Goal: Task Accomplishment & Management: Complete application form

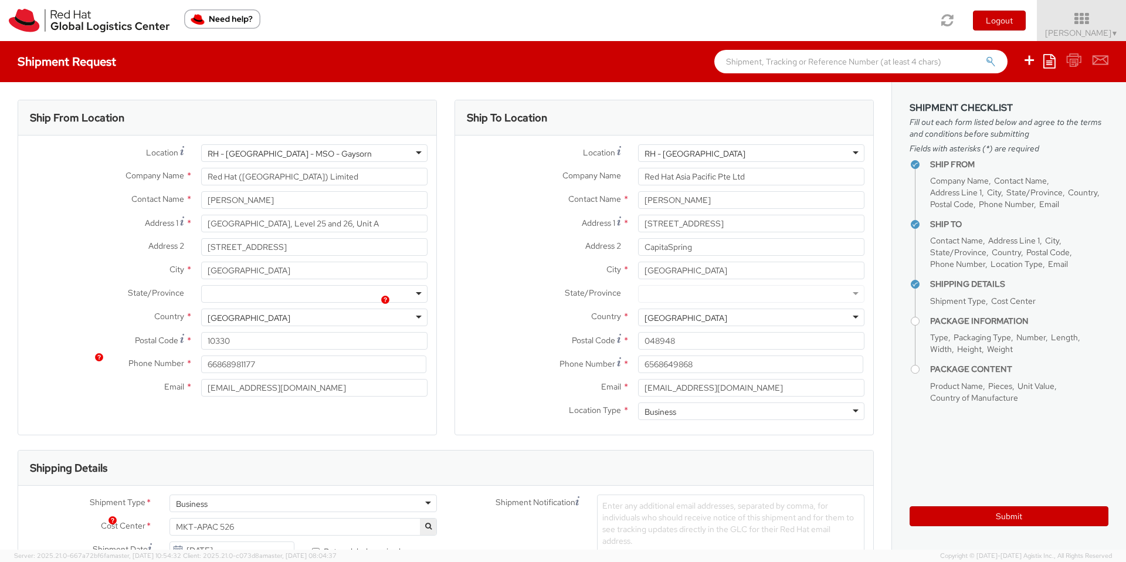
select select
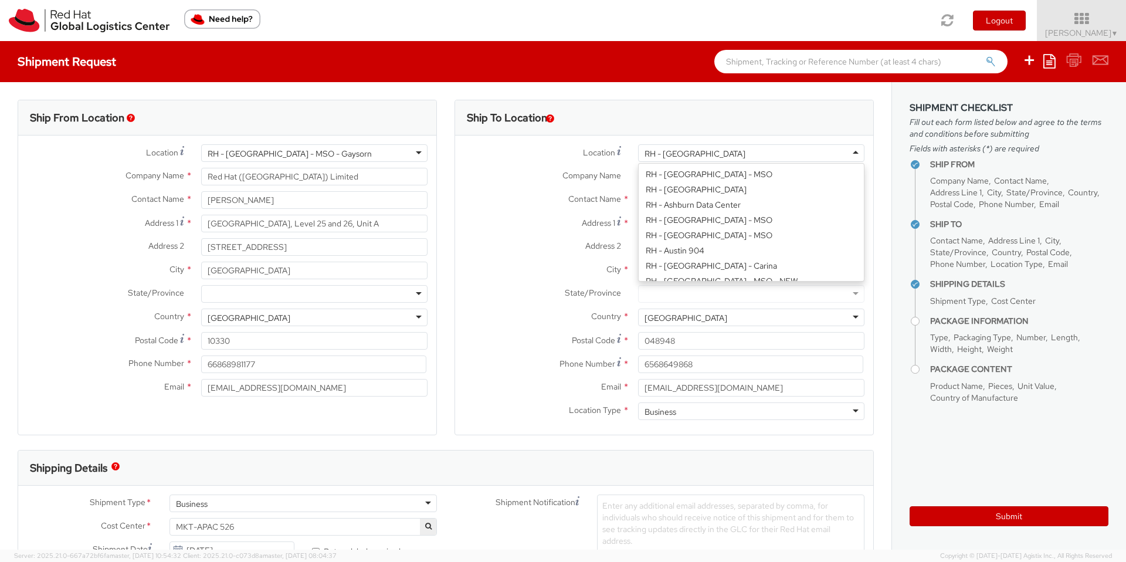
click at [729, 151] on div "RH - [GEOGRAPHIC_DATA]" at bounding box center [751, 153] width 226 height 18
click at [592, 148] on span "Location" at bounding box center [599, 152] width 32 height 11
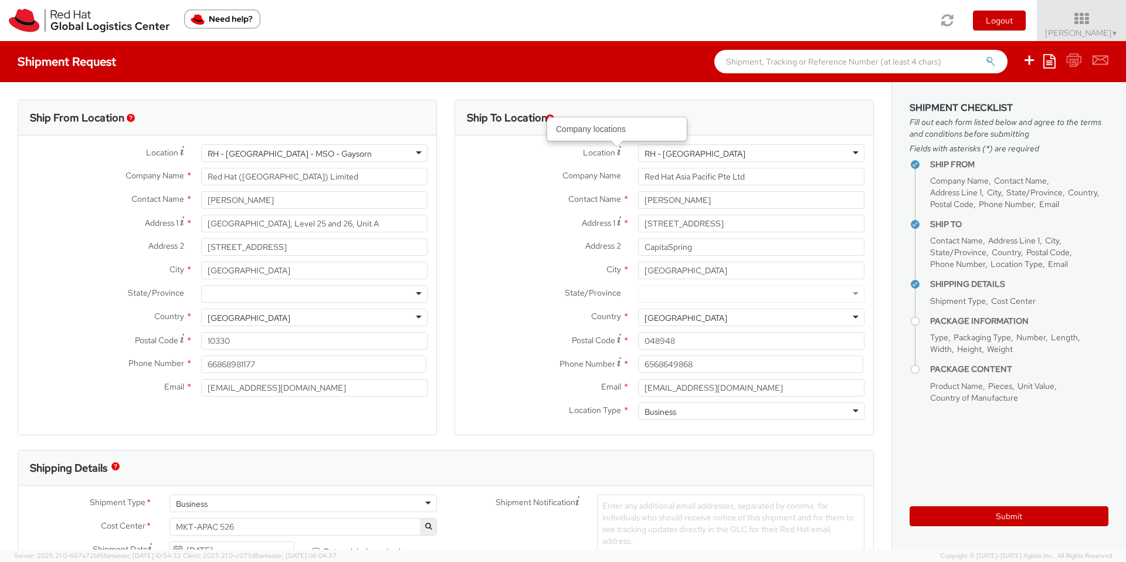
click at [617, 151] on icon at bounding box center [619, 150] width 4 height 9
click at [674, 185] on input "Red Hat Asia Pacific Pte Ltd" at bounding box center [751, 177] width 226 height 18
drag, startPoint x: 765, startPoint y: 180, endPoint x: 619, endPoint y: 160, distance: 147.4
click at [619, 160] on div "Location * [GEOGRAPHIC_DATA] - [GEOGRAPHIC_DATA] [GEOGRAPHIC_DATA] - [GEOGRAPHI…" at bounding box center [664, 284] width 418 height 281
type input "The Company We Keep"
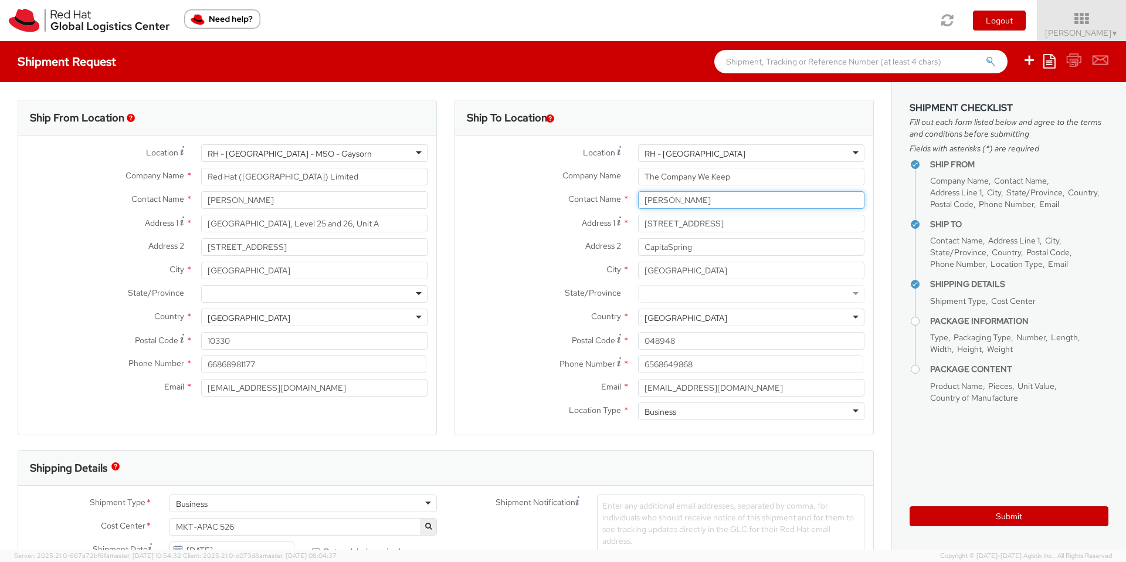
drag, startPoint x: 715, startPoint y: 203, endPoint x: 586, endPoint y: 200, distance: 128.4
click at [586, 200] on div "Contact Name * [PERSON_NAME] [PERSON_NAME] Red Hat Asia Pacific Pte Ltd - ( [PE…" at bounding box center [664, 200] width 418 height 18
type input "[PERSON_NAME]"
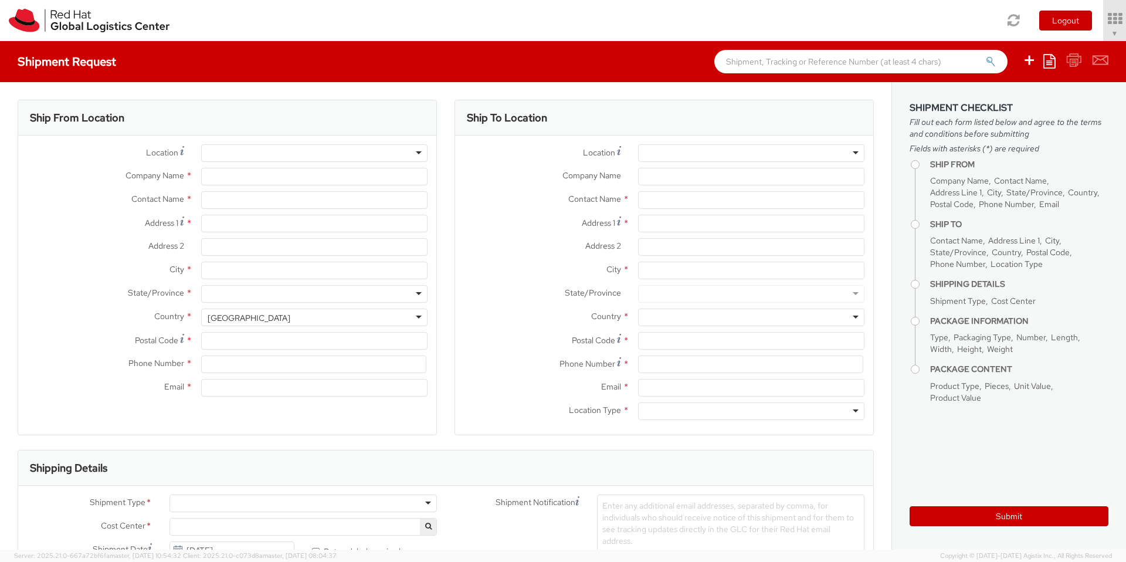
type input "Red Hat ([GEOGRAPHIC_DATA]) Limited"
type input "[PERSON_NAME]"
type input "[GEOGRAPHIC_DATA], Level 25 and 26, Unit A"
type input "[STREET_ADDRESS]"
type input "[GEOGRAPHIC_DATA]"
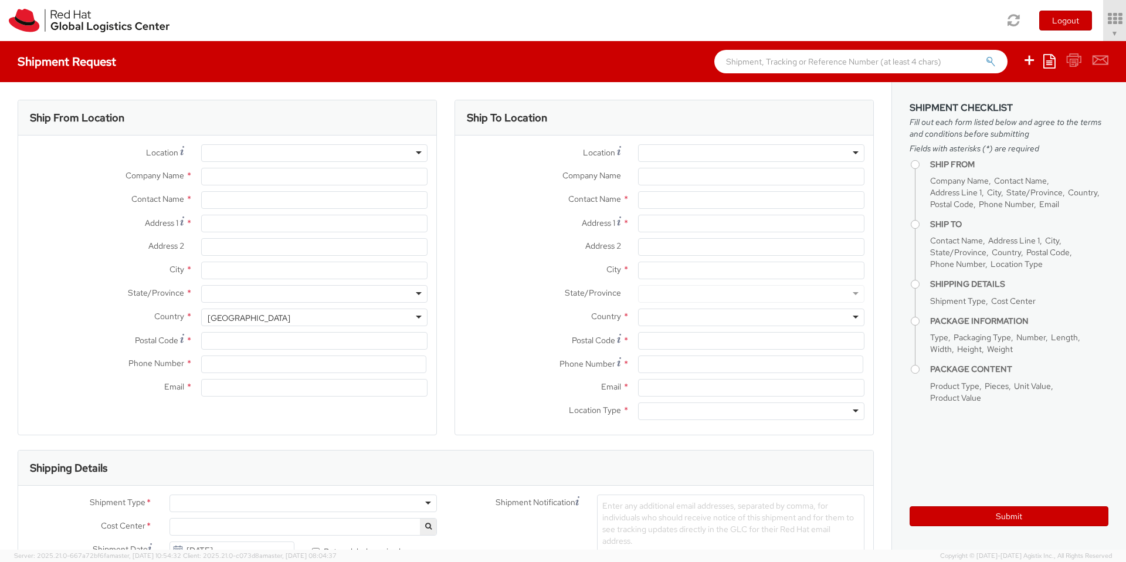
type input "10330"
type input "66 2 073 0222"
type input "[EMAIL_ADDRESS][DOMAIN_NAME]"
select select "CM"
select select "KGS"
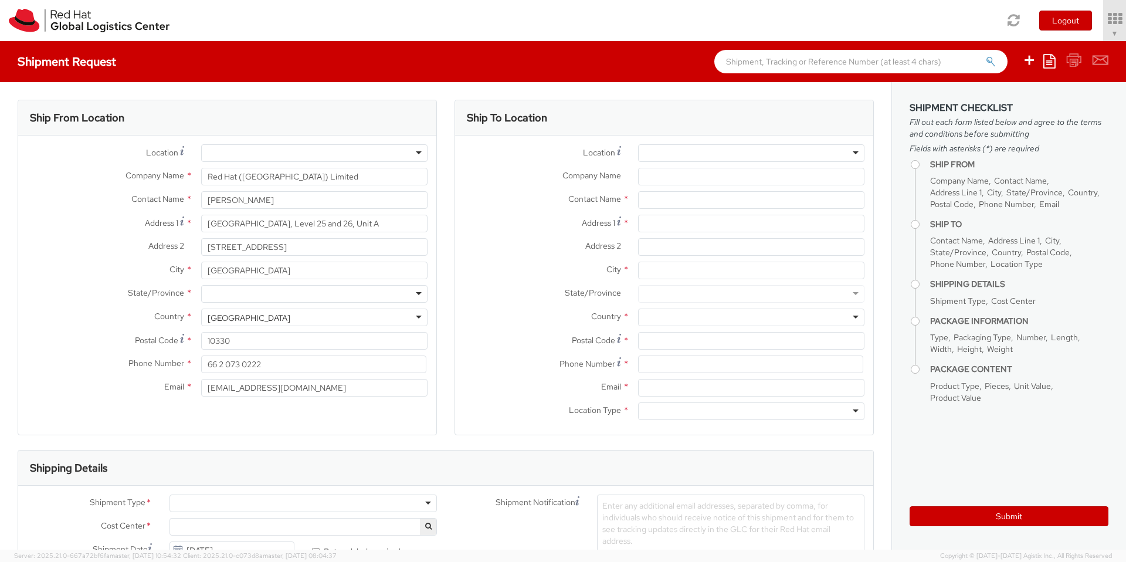
select select "526"
select select
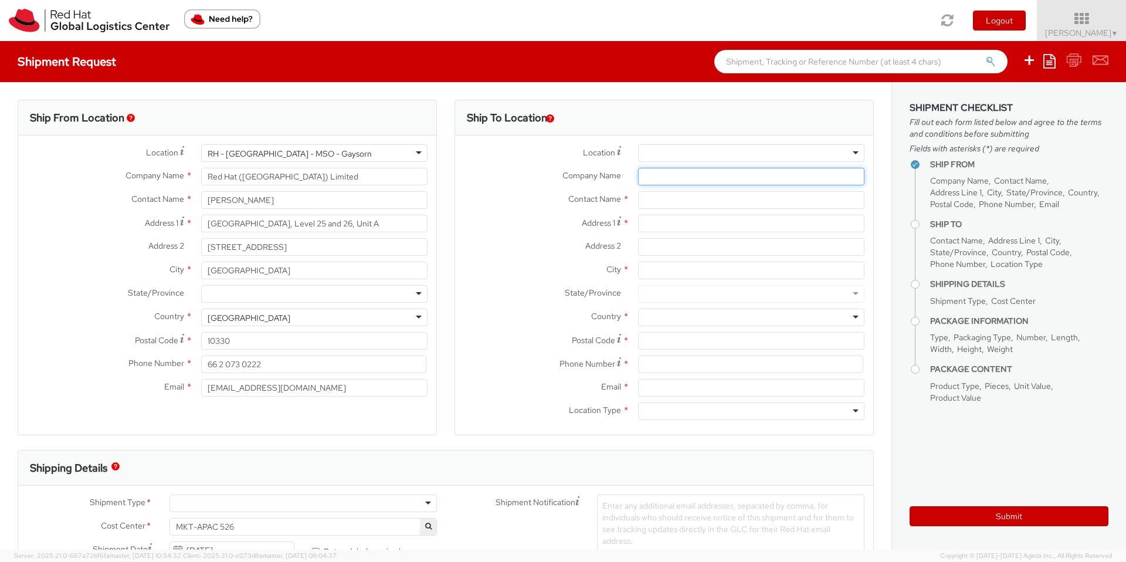
click at [668, 177] on input "Company Name *" at bounding box center [751, 177] width 226 height 18
paste input "The Company We Keep"
type input "The Company We Keep"
click at [667, 208] on input "text" at bounding box center [751, 200] width 226 height 18
type input "Tam Xu"
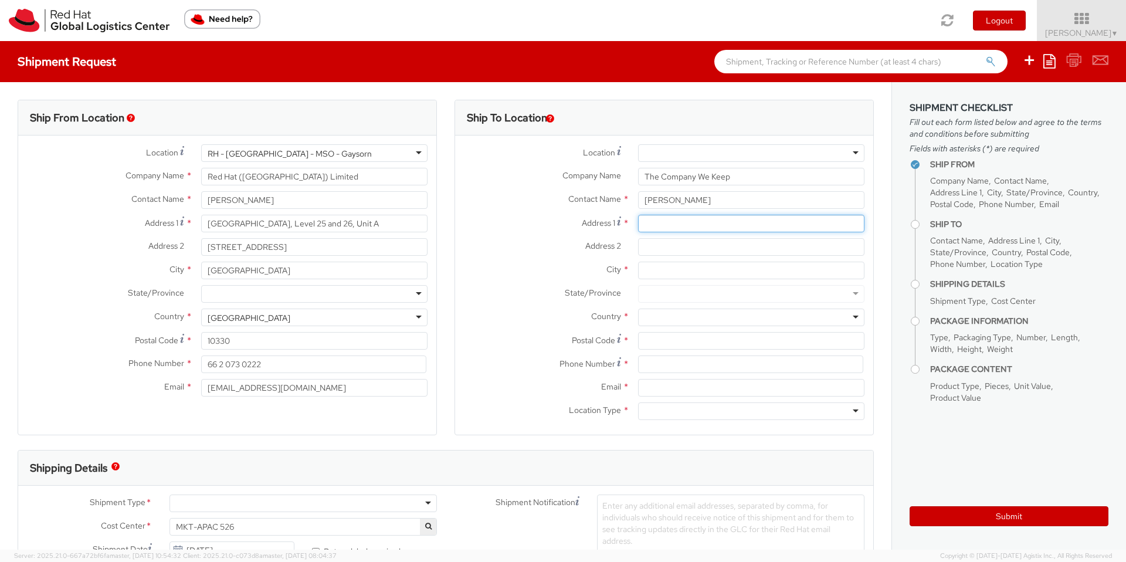
click at [666, 229] on input "Address 1 *" at bounding box center [751, 224] width 226 height 18
paste input "​31 Tanjong Pagar #03‑01, Singapore 0884540"
click at [735, 225] on input "​31 Tanjong Pagar #03‑01, Singapore 0884540" at bounding box center [751, 224] width 226 height 18
type input "​31 Tanjong Pagar #03‑01"
click at [680, 269] on input "City *" at bounding box center [751, 271] width 226 height 18
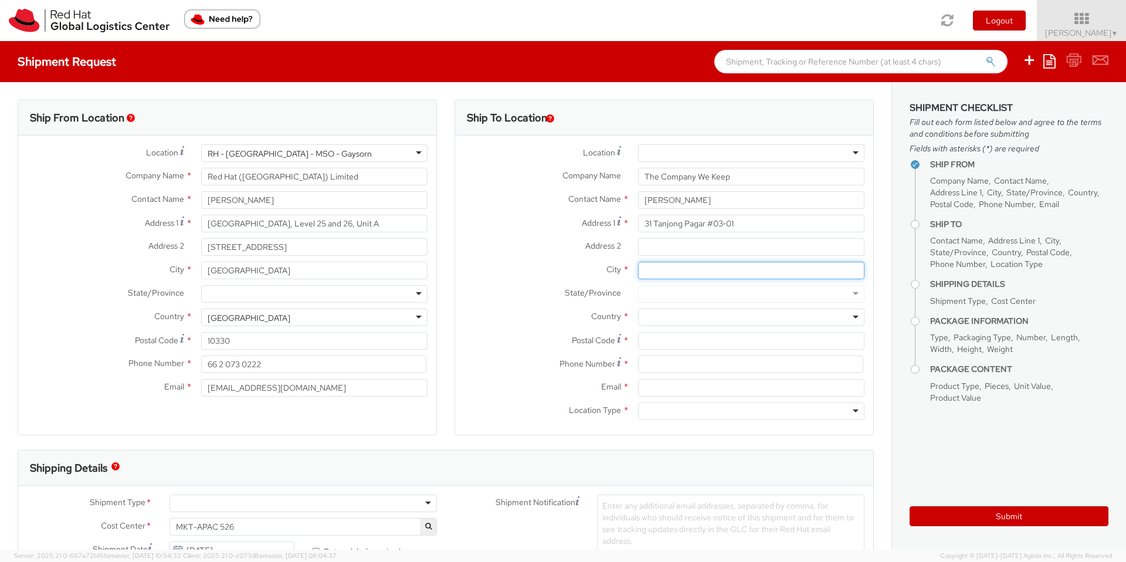
paste input "Singapore 0884540"
click at [679, 269] on input "Singapore 0884540" at bounding box center [751, 271] width 226 height 18
type input "[GEOGRAPHIC_DATA]"
click at [717, 314] on div at bounding box center [751, 317] width 226 height 18
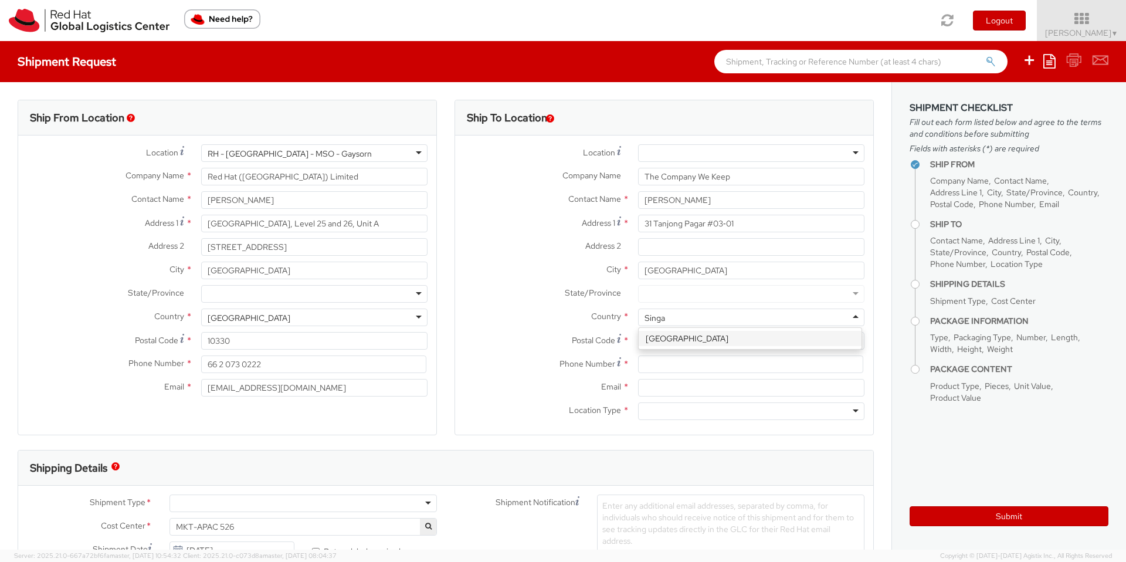
type input "Singap"
click at [695, 345] on input "Postal Code *" at bounding box center [751, 341] width 226 height 18
paste input "0884540"
type input "0884540"
click at [675, 361] on input at bounding box center [750, 364] width 225 height 18
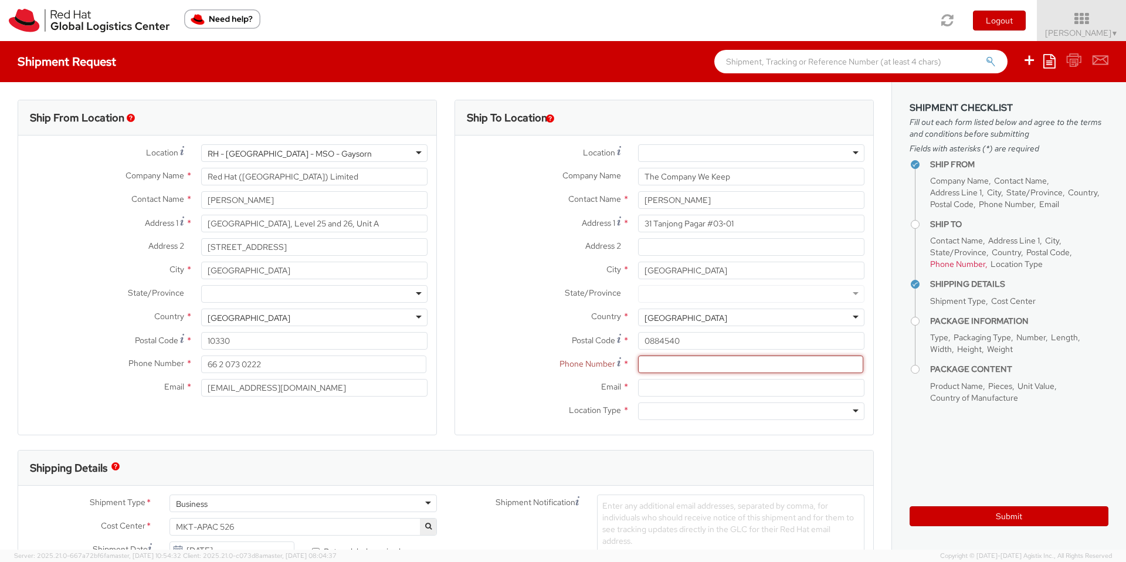
paste input "+65 9730 3137"
type input "+65 9730 3137"
click at [644, 394] on input "Email *" at bounding box center [751, 388] width 226 height 18
paste input "tam@thecwk.com"
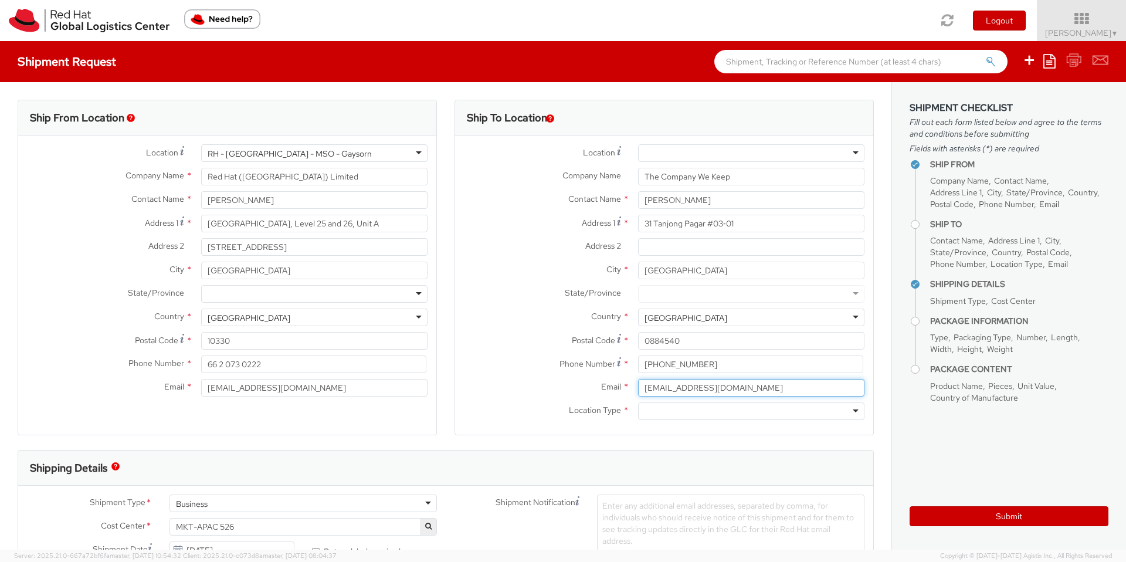
type input "tam@thecwk.com"
click at [657, 415] on div at bounding box center [751, 411] width 226 height 18
click at [510, 283] on div "City * Singapore" at bounding box center [664, 273] width 418 height 23
drag, startPoint x: 331, startPoint y: 179, endPoint x: 173, endPoint y: 178, distance: 158.3
click at [173, 178] on div "Company Name * Red Hat (Thailand) Limited" at bounding box center [227, 177] width 418 height 18
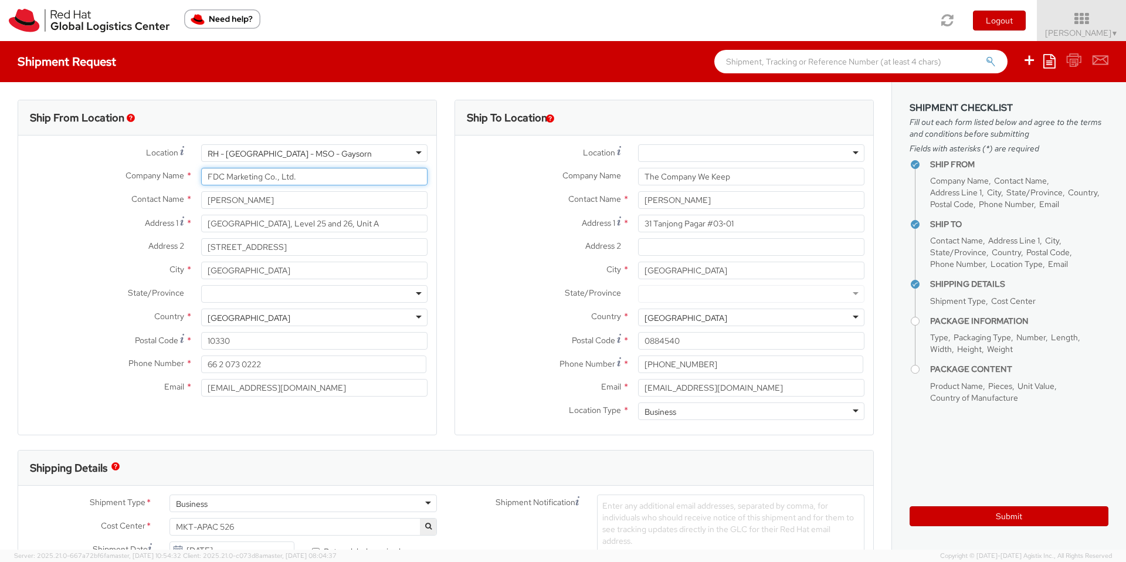
type input "FDC Marketing Co., Ltd."
drag, startPoint x: 324, startPoint y: 200, endPoint x: 185, endPoint y: 199, distance: 139.6
click at [185, 199] on div "Contact Name * Sumana Khuarattanachai" at bounding box center [227, 200] width 418 height 18
type input "Nopchanok Yamsuk"
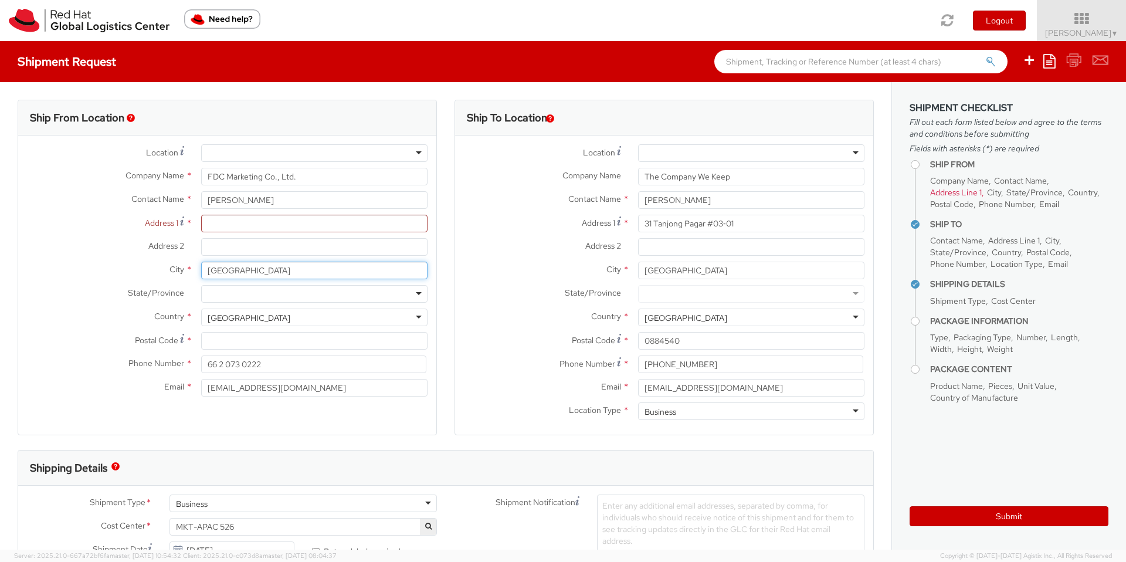
click at [263, 273] on input "[GEOGRAPHIC_DATA]" at bounding box center [314, 271] width 226 height 18
click at [257, 220] on input "Address 1 *" at bounding box center [314, 224] width 226 height 18
type input "2100/6 Soi Sathupradit 15, Chan Road, Chongnonsi"
type input "Yannawa"
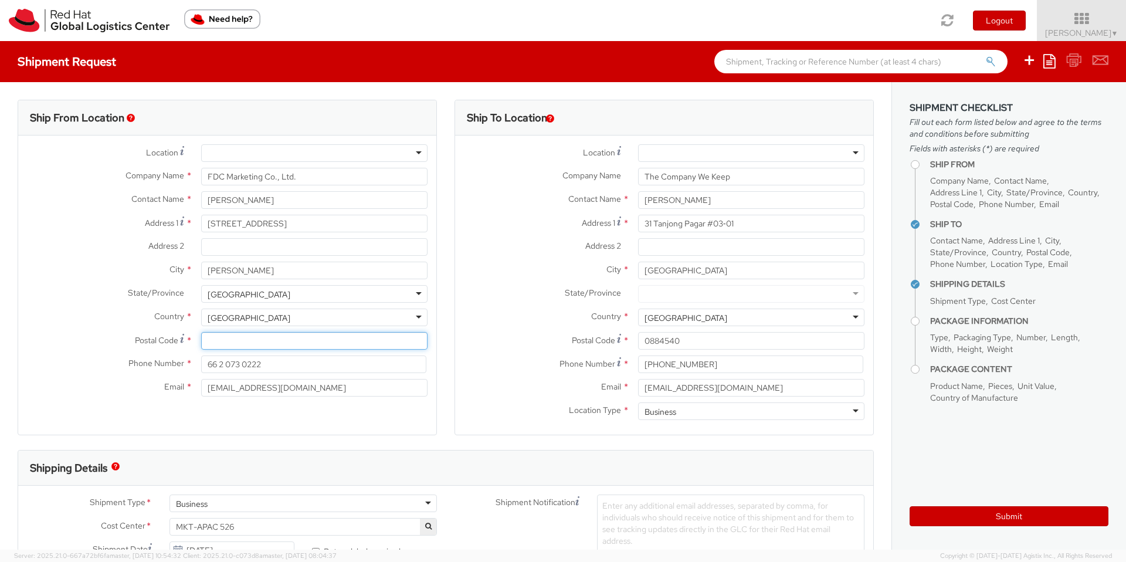
click at [262, 345] on input "Postal Code *" at bounding box center [314, 341] width 226 height 18
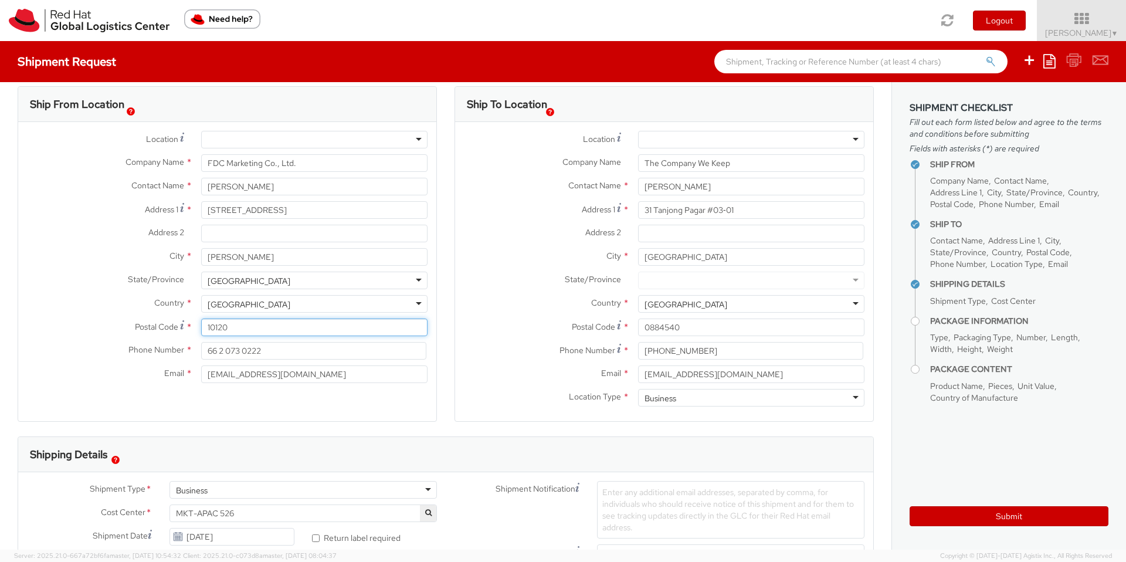
scroll to position [54, 0]
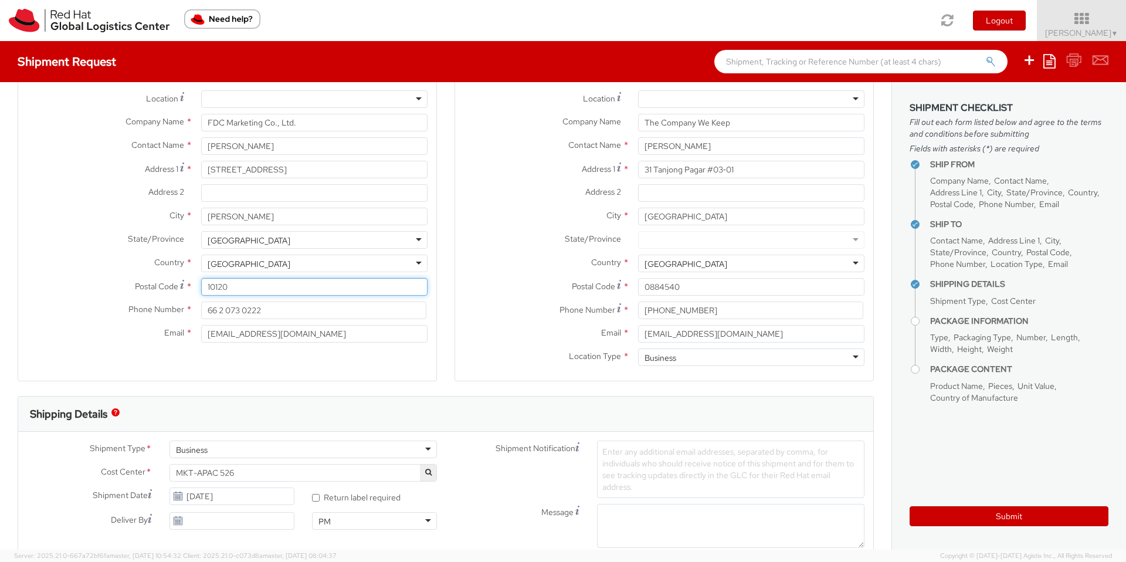
type input "10120"
drag, startPoint x: 281, startPoint y: 309, endPoint x: 184, endPoint y: 307, distance: 97.9
click at [184, 307] on div "Phone Number * 66 2 073 0222" at bounding box center [227, 310] width 418 height 18
click at [219, 310] on input "66 2 073 0222" at bounding box center [313, 310] width 225 height 18
drag, startPoint x: 219, startPoint y: 309, endPoint x: 298, endPoint y: 312, distance: 79.8
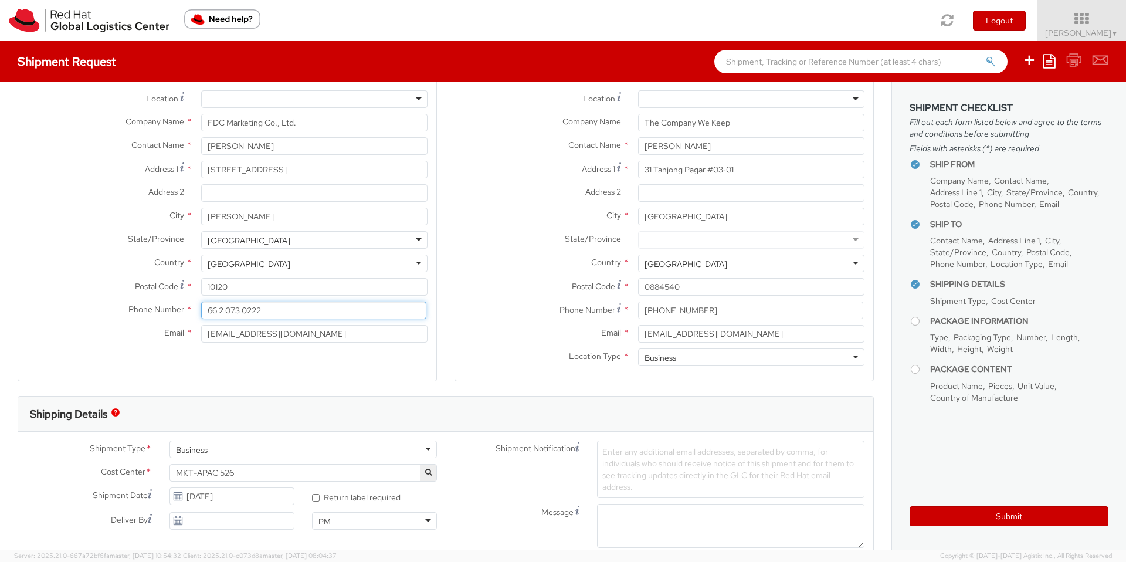
click at [298, 312] on input "66 2 073 0222" at bounding box center [313, 310] width 225 height 18
type input "66 649924682"
click at [296, 377] on div "Ship From Location Location * RH - Amsterdam - MSO RH - Amsterdam Data Center R…" at bounding box center [227, 213] width 419 height 335
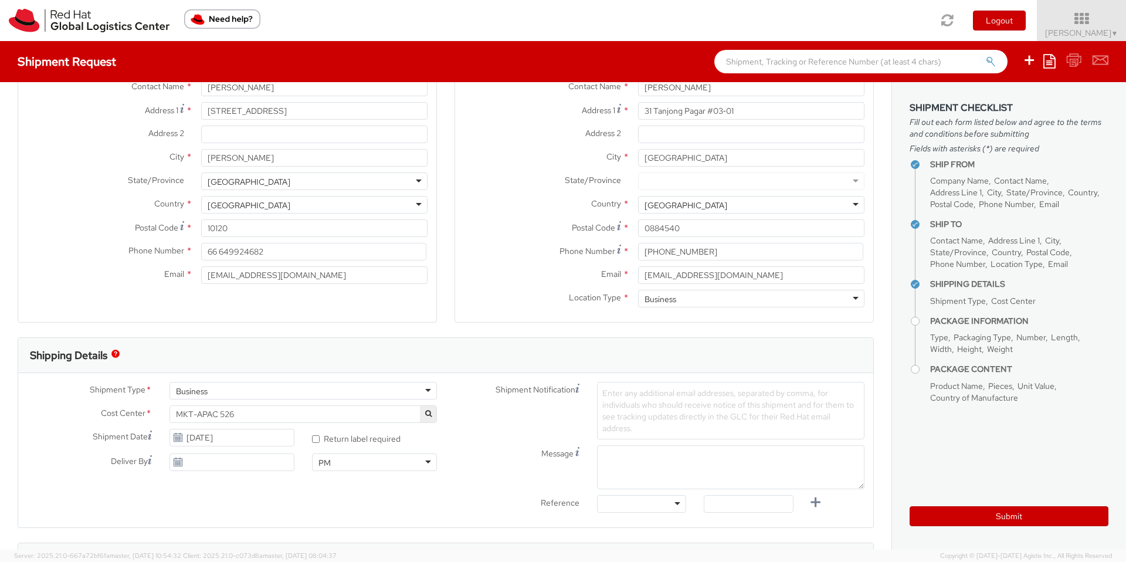
scroll to position [169, 0]
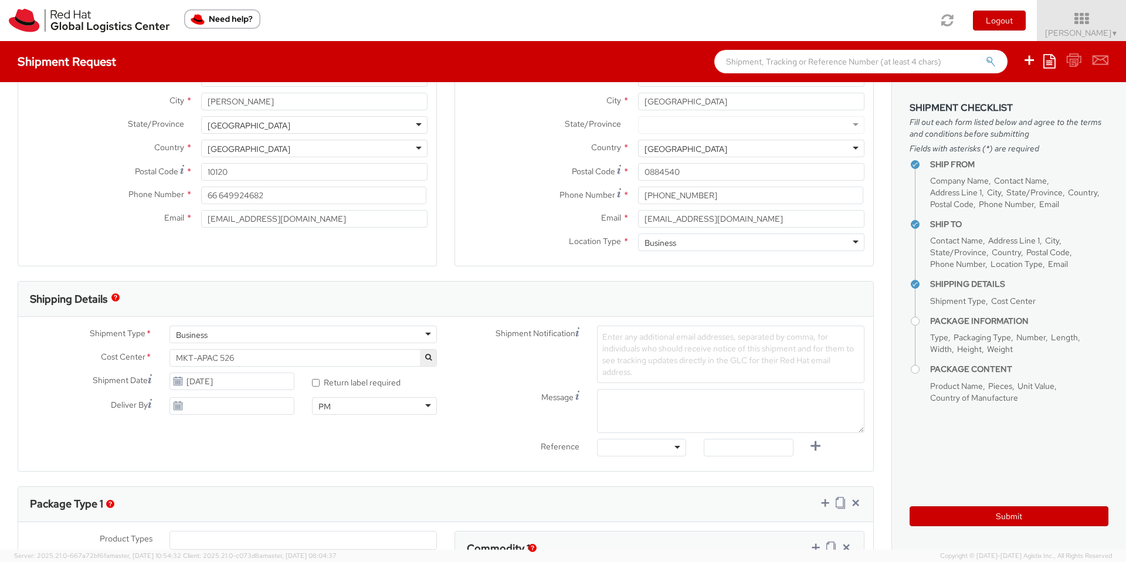
click at [663, 351] on span "Enter any additional email addresses, separated by comma, for individuals who s…" at bounding box center [728, 354] width 252 height 46
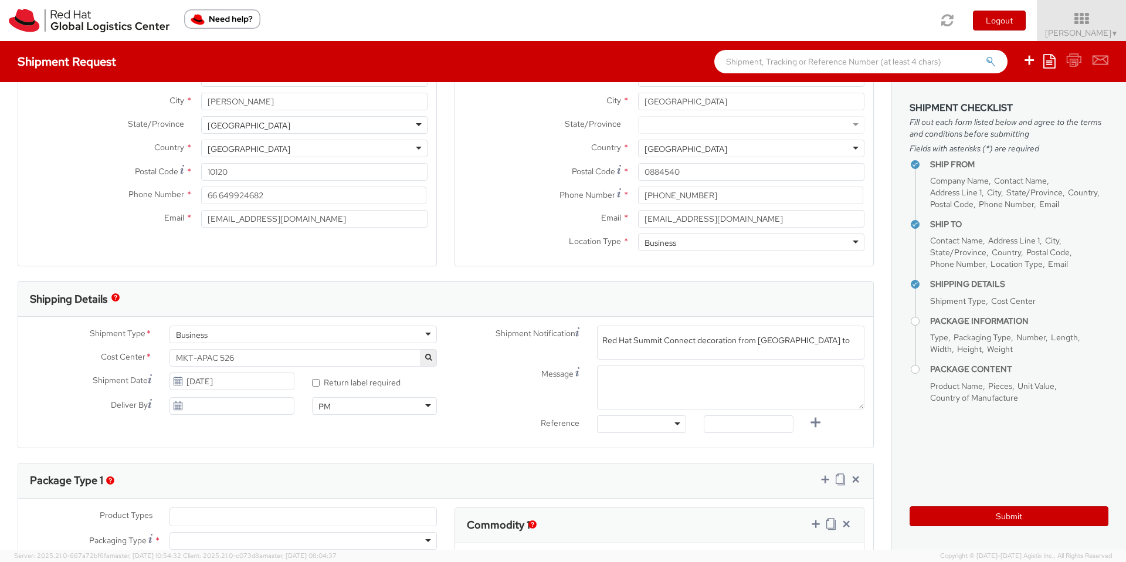
type input "Red Hat Summit Connect decoration from Bangkok to Singapore"
drag, startPoint x: 618, startPoint y: 362, endPoint x: 617, endPoint y: 371, distance: 8.8
click at [617, 369] on div "Shipment Notification Enter any additional email addresses, separated by comma,…" at bounding box center [659, 381] width 427 height 113
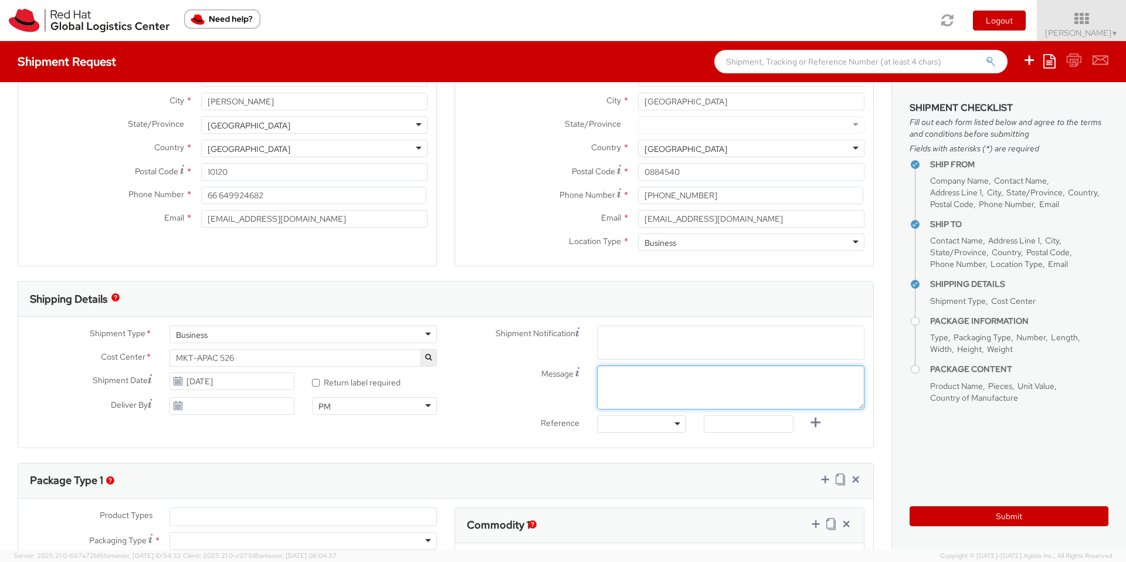
click at [619, 391] on textarea "Message" at bounding box center [730, 387] width 267 height 44
paste textarea "Red Hat Summit Connect decoration from Bangkok to Singapore"
type textarea "Red Hat Summit Connect decoration from Bangkok to Singapore"
click at [627, 342] on span "Enter any additional email addresses, separated by comma, for individuals who s…" at bounding box center [730, 356] width 257 height 47
paste input "Red Hat Summit Connect decoration from Bangkok to Singapore"
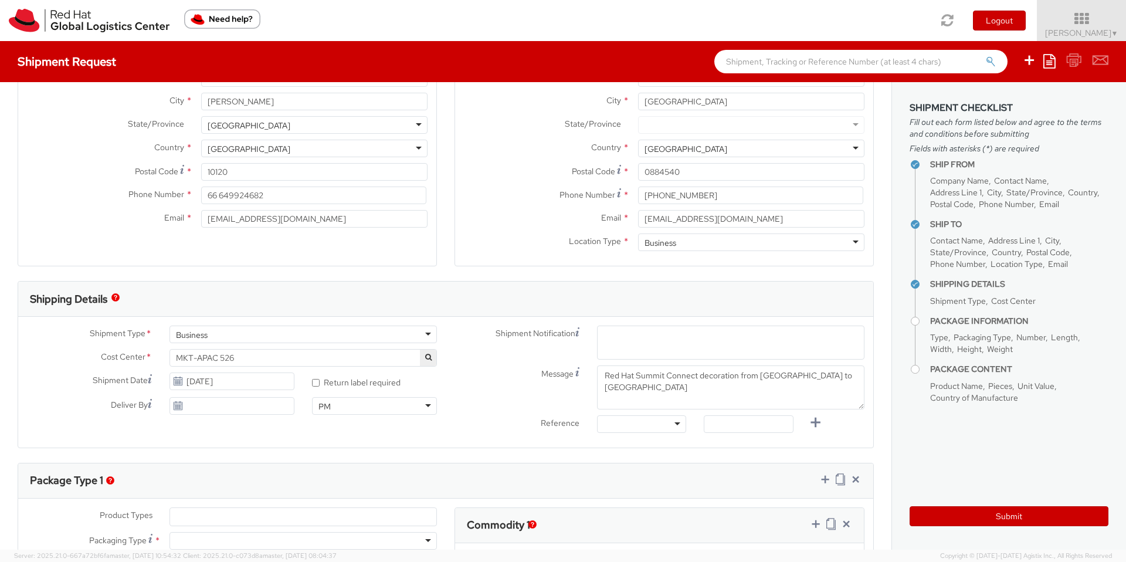
type input "Red Hat Summit Connect decoration from Bangkok to Singapore"
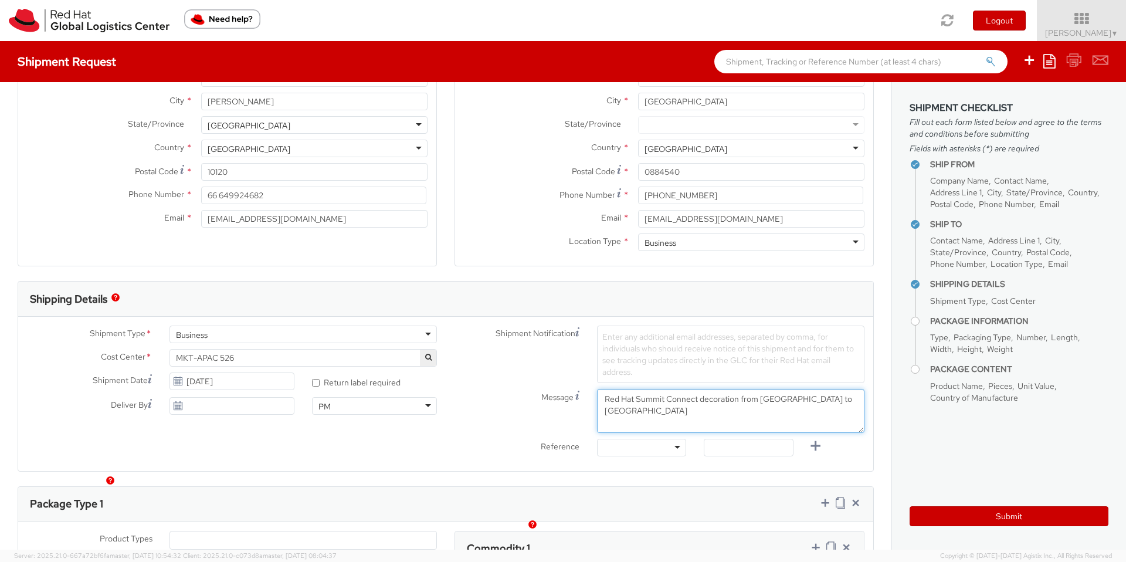
click at [660, 401] on textarea "Red Hat Summit Connect decoration from Bangkok to Singapore" at bounding box center [730, 411] width 267 height 44
click at [650, 351] on span "Enter any additional email addresses, separated by comma, for individuals who s…" at bounding box center [728, 354] width 252 height 46
click at [650, 395] on textarea "Red Hat Summit Connect decoration from Bangkok to Singapore" at bounding box center [730, 411] width 267 height 44
click at [640, 363] on span "Enter any additional email addresses, separated by comma, for individuals who s…" at bounding box center [728, 354] width 252 height 46
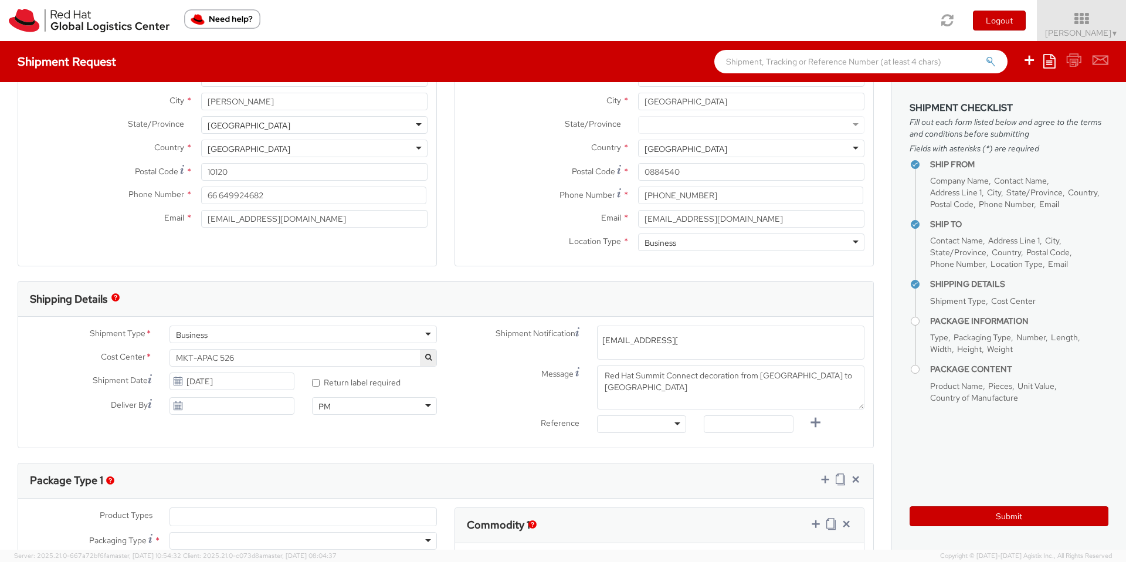
type input "[EMAIL_ADDRESS][DOMAIN_NAME]"
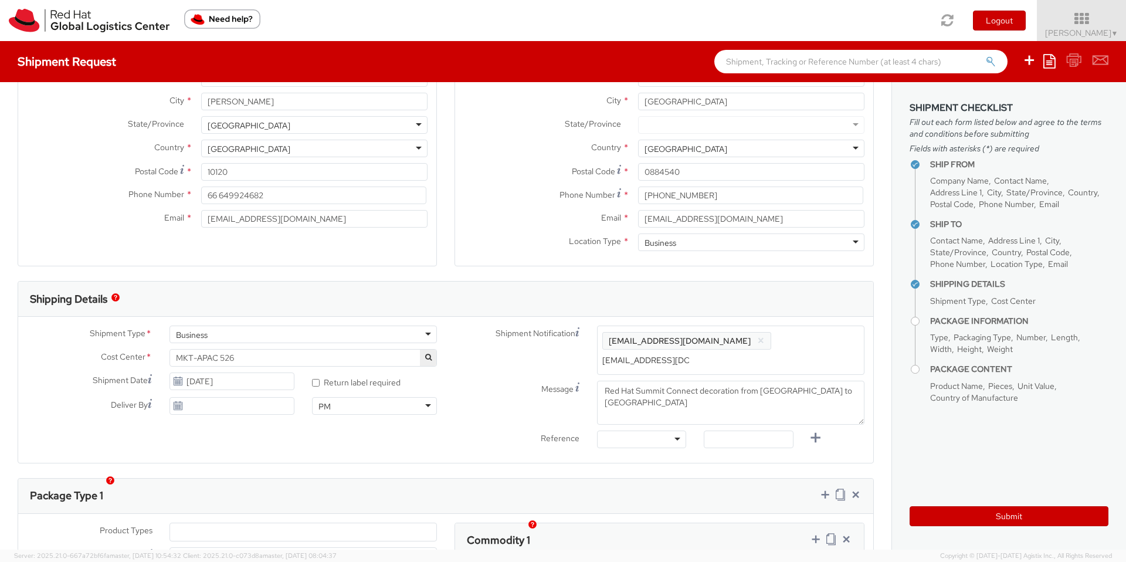
type input "Kelchung@redhat.com"
drag, startPoint x: 303, startPoint y: 219, endPoint x: 203, endPoint y: 210, distance: 100.6
click at [203, 210] on input "[EMAIL_ADDRESS][DOMAIN_NAME]" at bounding box center [314, 219] width 226 height 18
type input "nopchanok@fdc.co.th"
